Goal: Information Seeking & Learning: Learn about a topic

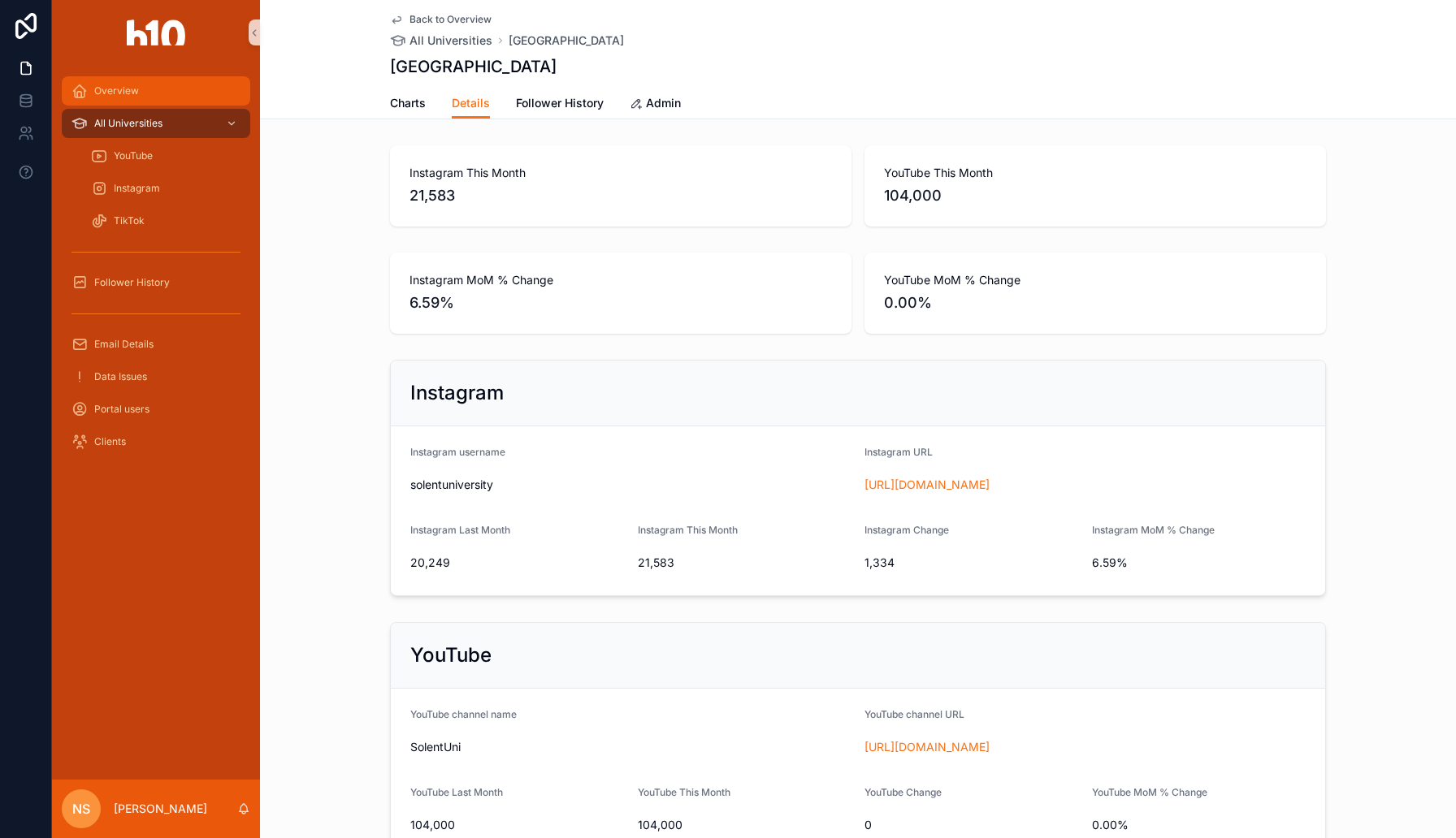
click at [133, 97] on div "Overview" at bounding box center [156, 90] width 169 height 26
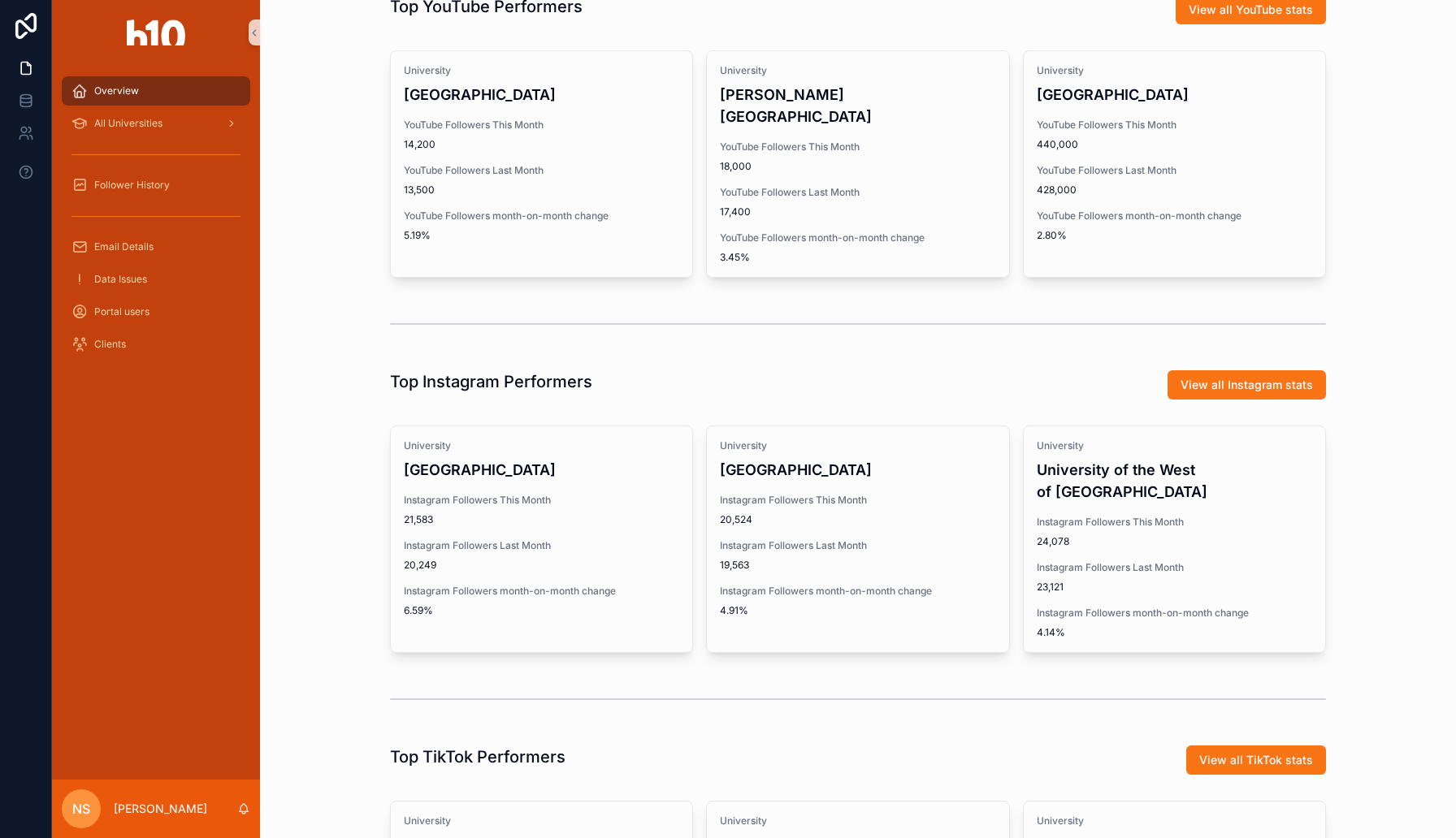
scroll to position [458, 0]
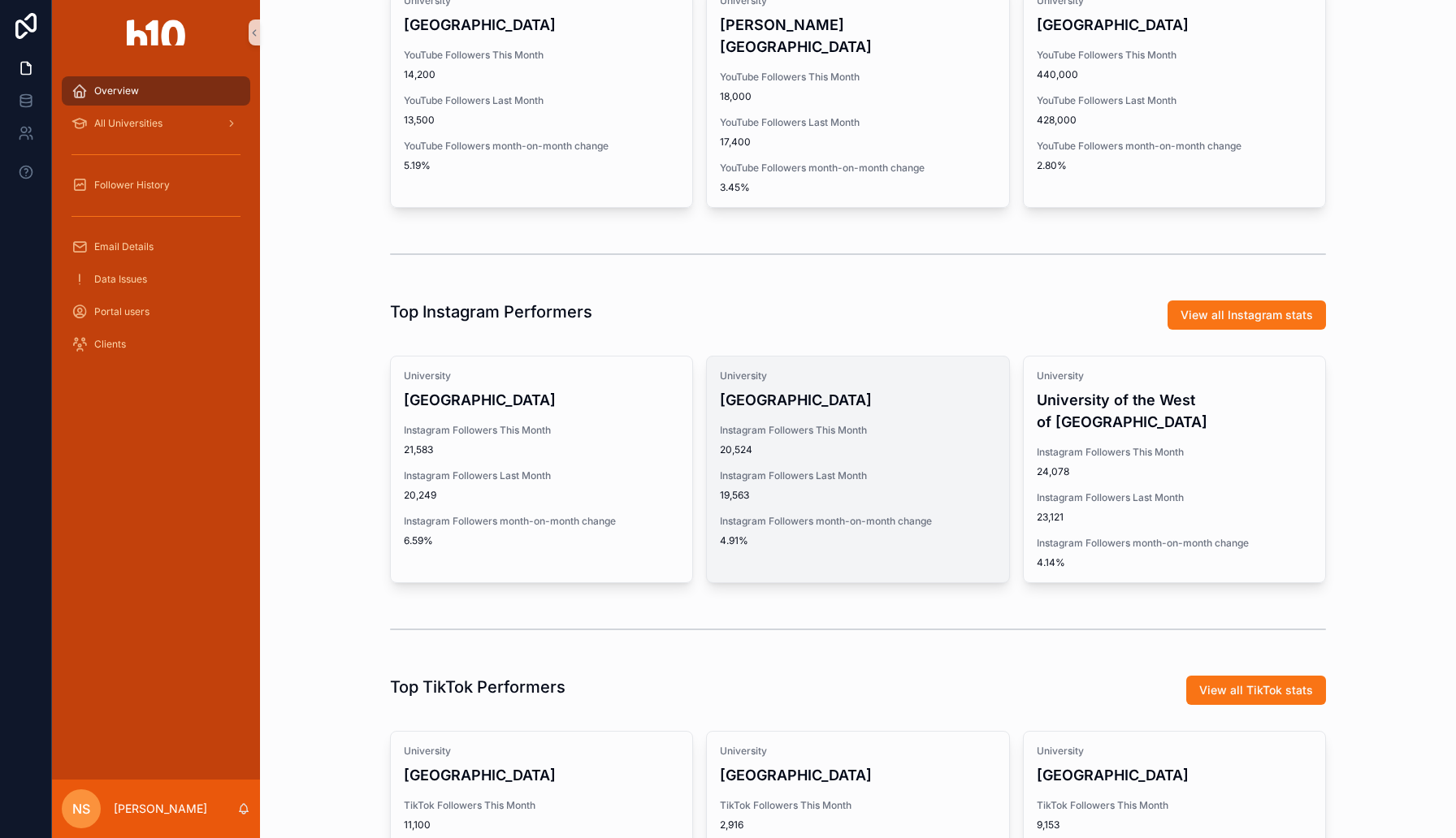
click at [931, 489] on span "19,563" at bounding box center [857, 495] width 276 height 13
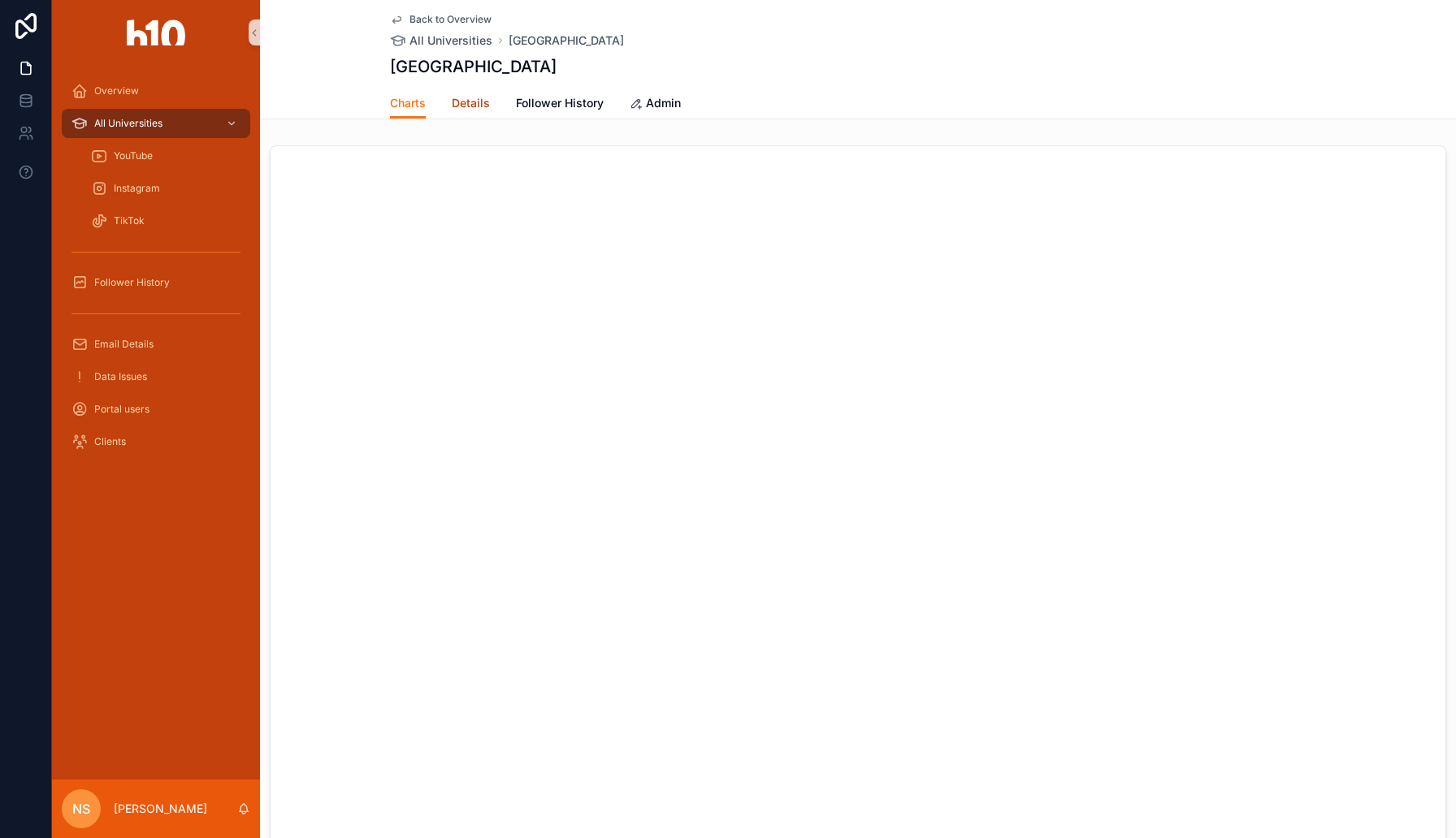
click at [472, 108] on span "Details" at bounding box center [471, 102] width 38 height 16
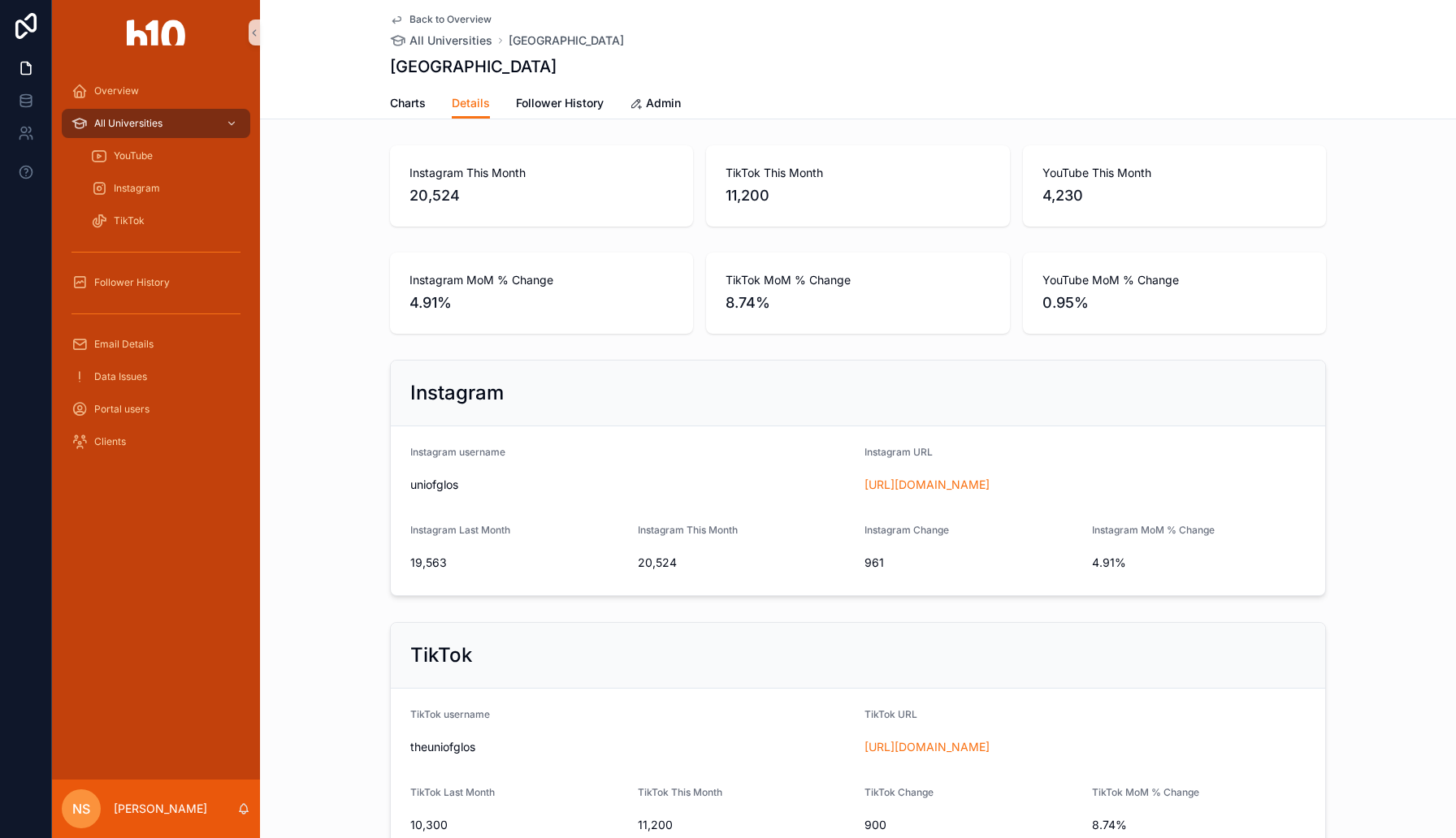
drag, startPoint x: 932, startPoint y: 488, endPoint x: 751, endPoint y: 3, distance: 517.7
click at [0, 0] on div "Overview All Universities YouTube Instagram TikTok Follower History Email Detai…" at bounding box center [728, 419] width 1456 height 838
